Goal: Task Accomplishment & Management: Manage account settings

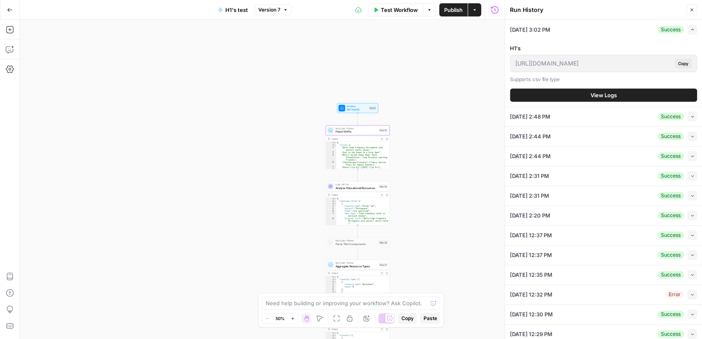
click at [5, 8] on button "Go Back" at bounding box center [9, 9] width 15 height 15
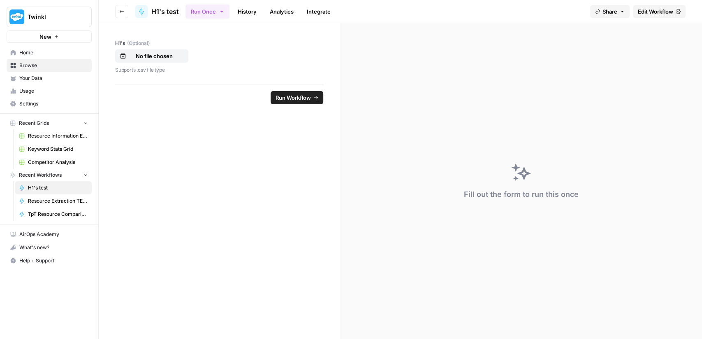
click at [56, 100] on span "Settings" at bounding box center [53, 103] width 69 height 7
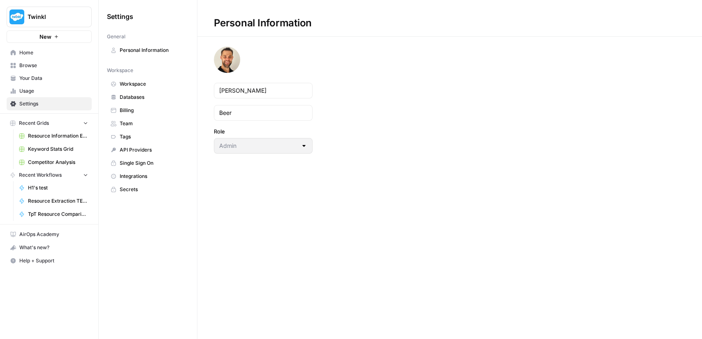
click at [139, 117] on link "Team" at bounding box center [148, 123] width 82 height 13
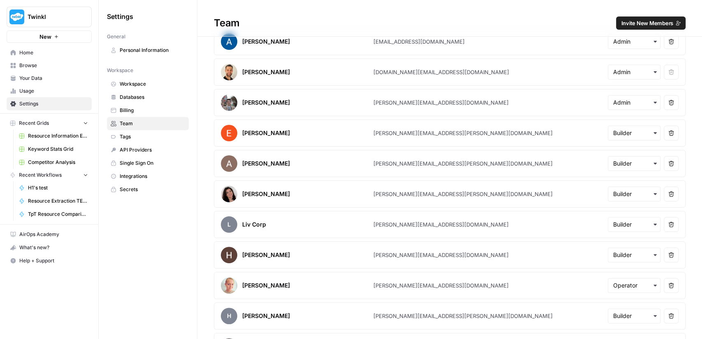
scroll to position [30, 0]
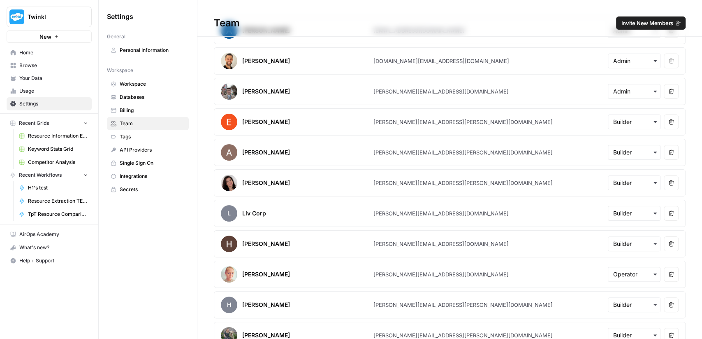
click at [622, 236] on div "button" at bounding box center [634, 243] width 53 height 15
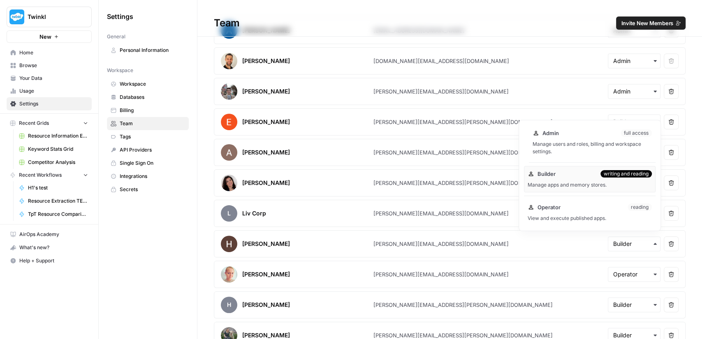
click at [583, 145] on div "Manage users and roles, billing and workspace settings." at bounding box center [592, 147] width 119 height 15
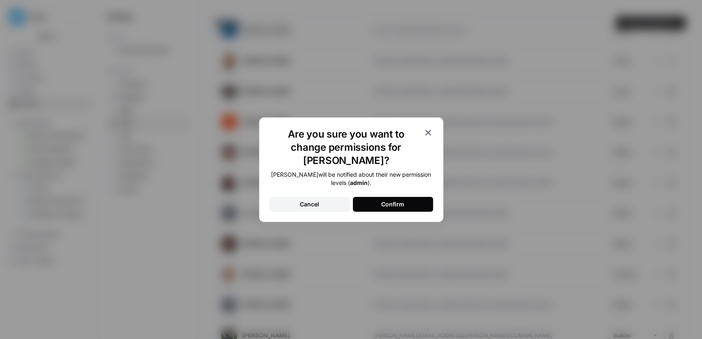
click at [415, 197] on button "Confirm" at bounding box center [393, 204] width 80 height 15
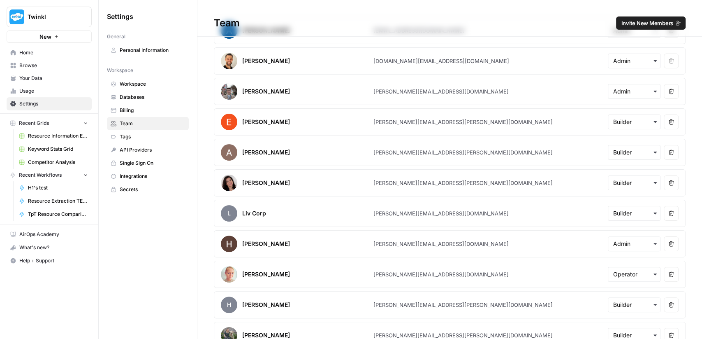
click at [25, 94] on span "Usage" at bounding box center [53, 90] width 69 height 7
